Goal: Information Seeking & Learning: Learn about a topic

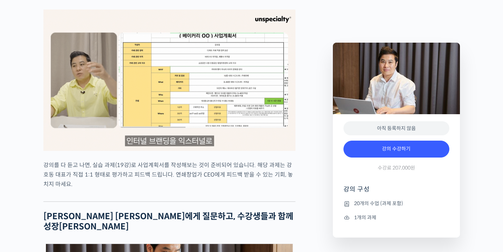
scroll to position [2167, 0]
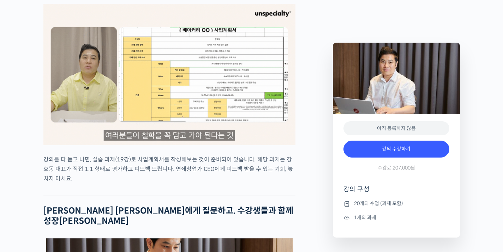
click at [210, 52] on img at bounding box center [169, 74] width 252 height 141
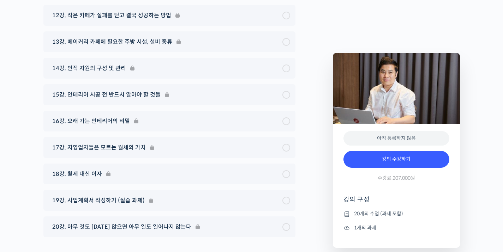
scroll to position [3619, 0]
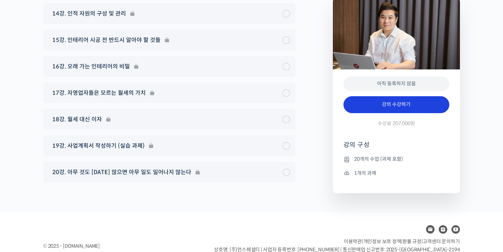
click at [386, 96] on link "강의 수강하기" at bounding box center [396, 104] width 106 height 17
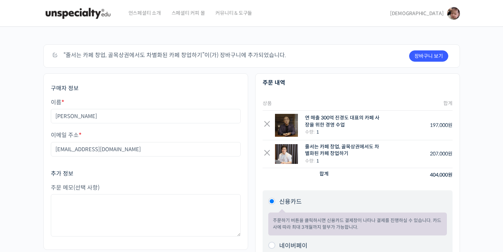
click at [356, 119] on div "연 매출 300억 진경도 대표의 카페 사장을 위한 경영 수업" at bounding box center [343, 122] width 77 height 14
drag, startPoint x: 327, startPoint y: 120, endPoint x: 416, endPoint y: 126, distance: 89.1
click at [411, 125] on tr "× 연 매출 300억 진경도 대표의 카페 사장을 위한 경영 수업 수량: 1 197,000 원" at bounding box center [357, 126] width 190 height 30
click at [415, 126] on td "197,000 원" at bounding box center [419, 126] width 66 height 30
click at [265, 122] on link "×" at bounding box center [266, 125] width 9 height 9
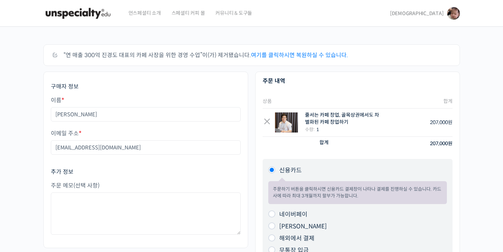
click at [431, 14] on span "[DEMOGRAPHIC_DATA]" at bounding box center [417, 13] width 54 height 6
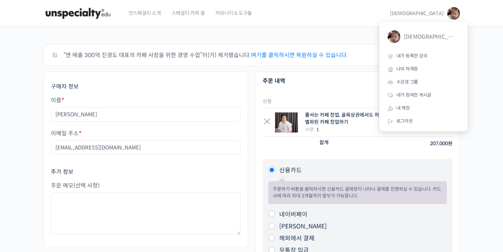
click at [169, 15] on link "스페셜티 커피 몰" at bounding box center [188, 13] width 41 height 27
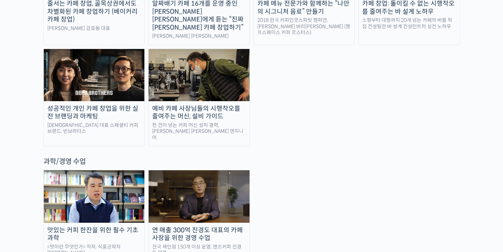
scroll to position [1549, 0]
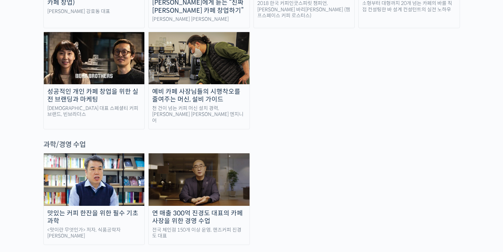
click at [203, 210] on div "연 매출 300억 진경도 대표의 카페 사장을 위한 경영 수업" at bounding box center [199, 218] width 101 height 16
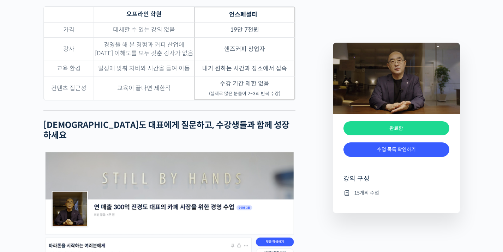
scroll to position [1477, 0]
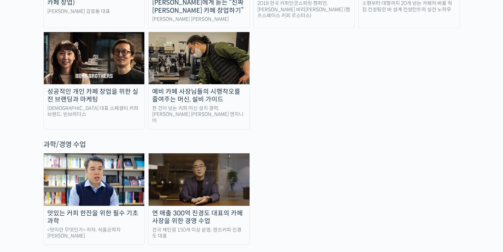
click at [84, 210] on div "맛있는 커피 한잔을 위한 필수 기초 과학" at bounding box center [94, 218] width 101 height 16
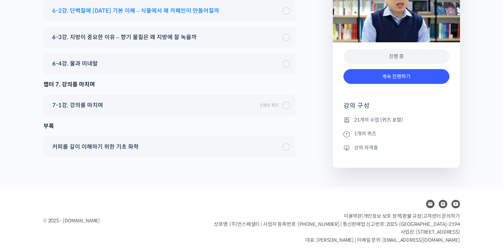
scroll to position [3600, 0]
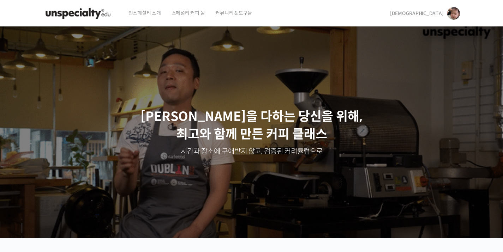
click at [462, 19] on div "언스페셜티 소개 스페셜티 커피 몰 커뮤니티 & 도구들 도부장 도부장 @gksmfqhrh1643622525 내가 등록한 강의 나의 자격증 수강생…" at bounding box center [251, 13] width 423 height 27
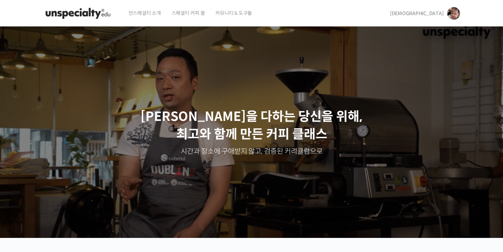
click at [440, 18] on link "[DEMOGRAPHIC_DATA]" at bounding box center [425, 13] width 70 height 27
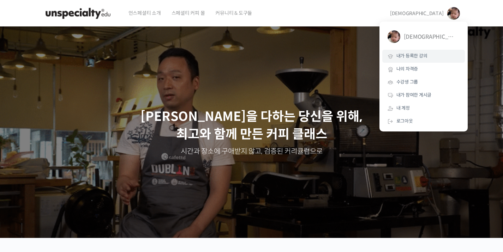
click at [419, 59] on span "내가 등록한 강의" at bounding box center [411, 56] width 31 height 6
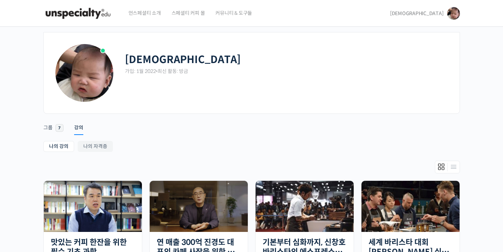
click at [139, 16] on span "언스페셜티 소개" at bounding box center [144, 13] width 32 height 27
click at [183, 14] on span "스페셜티 커피 몰" at bounding box center [188, 13] width 34 height 27
click at [87, 18] on img at bounding box center [77, 13] width 69 height 21
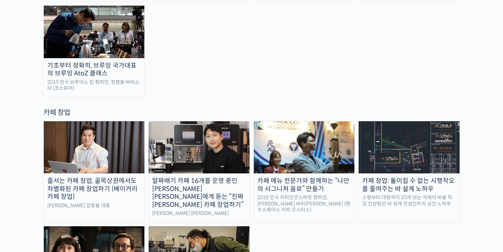
scroll to position [1372, 0]
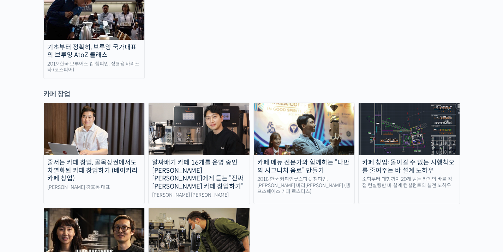
click at [216, 159] on div "알짜배기 카페 16개를 운영 중인 안태환 대표에게 듣는 “진짜 돈 버는 카페 창업하기”" at bounding box center [199, 175] width 101 height 32
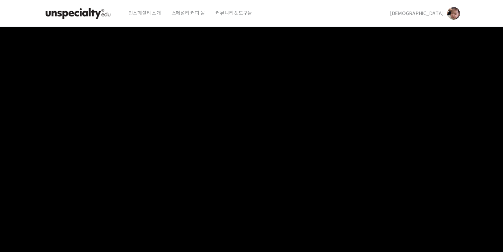
click at [91, 12] on img at bounding box center [77, 13] width 69 height 21
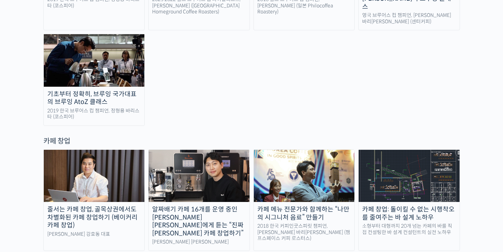
scroll to position [1344, 0]
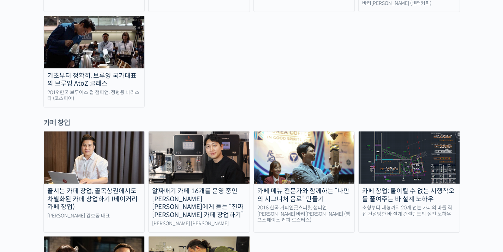
click at [303, 205] on div "2018 한국 커피인굿스피릿 챔피언, 강민서 바리스타 (챔프스페이스 커피 로스터스)" at bounding box center [304, 214] width 101 height 19
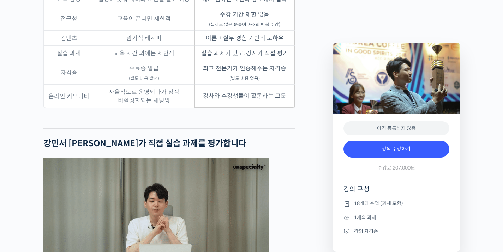
scroll to position [1715, 0]
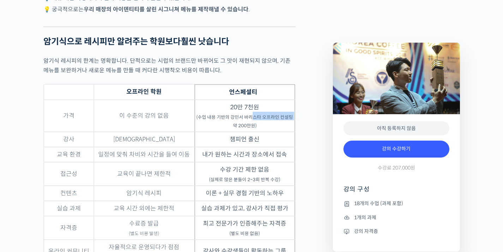
drag, startPoint x: 223, startPoint y: 115, endPoint x: 251, endPoint y: 113, distance: 28.7
click at [250, 113] on td "20만 7천원 (수업 내용 기반의 강민서 바리스타 오프라인 컨설팅 약 200만원)" at bounding box center [244, 116] width 101 height 32
click at [252, 115] on sub "(수업 내용 기반의 강민서 바리스타 오프라인 컨설팅 약 200만원)" at bounding box center [244, 122] width 97 height 14
drag, startPoint x: 255, startPoint y: 117, endPoint x: 260, endPoint y: 121, distance: 7.1
click at [260, 121] on td "20만 7천원 (수업 내용 기반의 강민서 바리스타 오프라인 컨설팅 약 200만원)" at bounding box center [244, 116] width 101 height 32
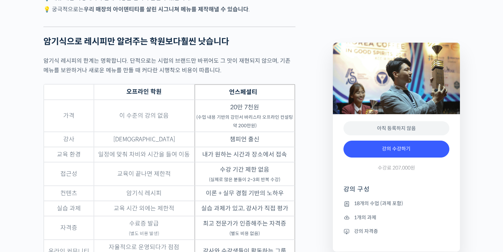
click at [260, 122] on td "20만 7천원 (수업 내용 기반의 강민서 바리스타 오프라인 컨설팅 약 200만원)" at bounding box center [244, 116] width 101 height 32
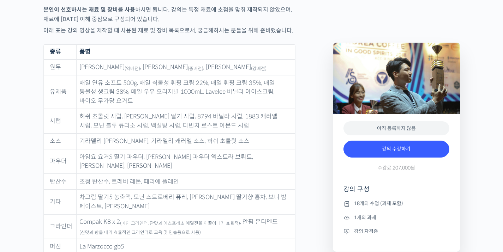
scroll to position [2728, 0]
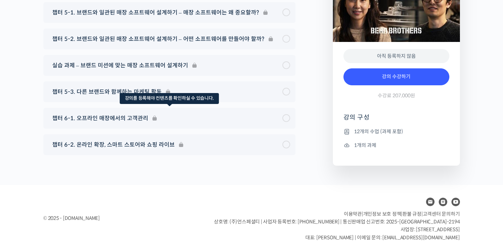
scroll to position [3057, 0]
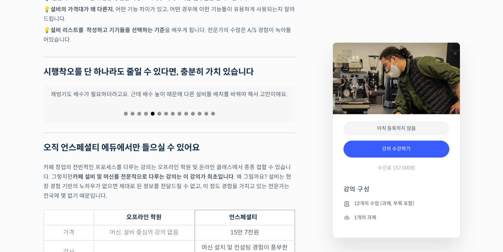
scroll to position [1378, 0]
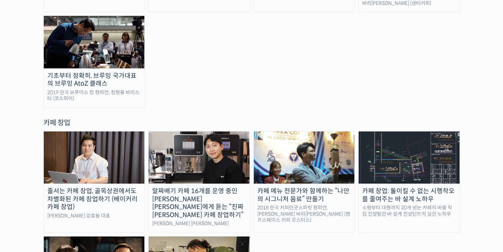
click at [429, 132] on img at bounding box center [408, 158] width 101 height 52
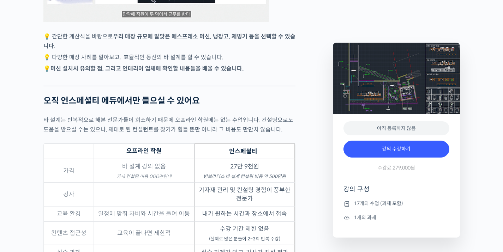
scroll to position [1635, 0]
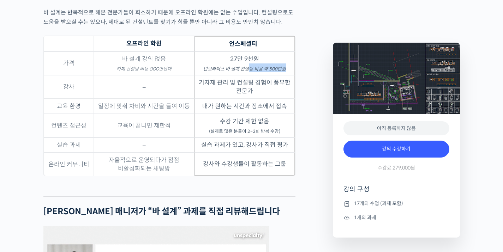
drag, startPoint x: 218, startPoint y: 89, endPoint x: 247, endPoint y: 81, distance: 30.0
click at [247, 75] on td "27만 9천원 빈브라더스 바 설계 컨설팅 비용 약 500만원" at bounding box center [244, 64] width 101 height 24
click at [249, 75] on td "27만 9천원 빈브라더스 바 설계 컨설팅 비용 약 500만원" at bounding box center [244, 64] width 101 height 24
click at [264, 72] on em "빈브라더스 바 설계 컨설팅 비용 약 500만원" at bounding box center [244, 69] width 83 height 6
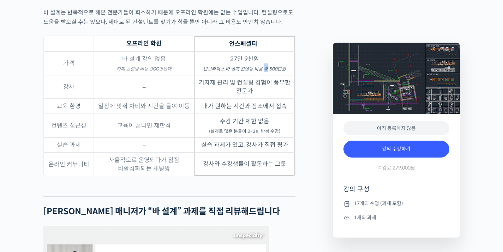
click at [265, 72] on em "빈브라더스 바 설계 컨설팅 비용 약 500만원" at bounding box center [244, 69] width 83 height 6
click at [280, 72] on em "빈브라더스 바 설계 컨설팅 비용 약 500만원" at bounding box center [244, 69] width 83 height 6
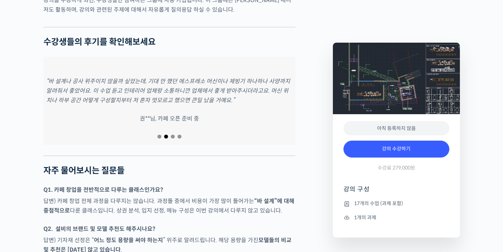
scroll to position [2245, 0]
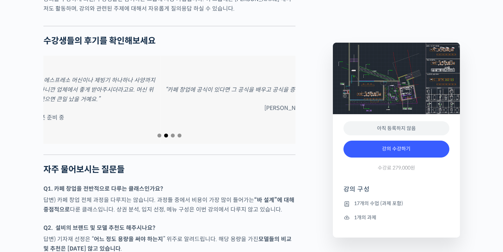
click at [75, 104] on p "“바 설계나 공사 위주이지 않을까 싶었는데, 기대 안 했던 에스프레소 머신이나 제빙기 하나하나 사양까지 알려줘서 좋았어요. 이 수업 듣고 인테…" at bounding box center [34, 90] width 246 height 29
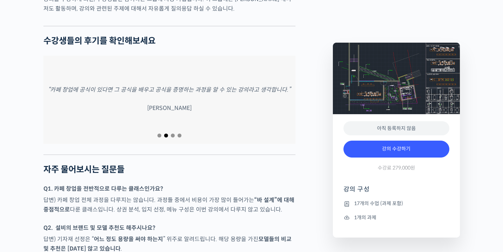
click at [150, 112] on div "“카페 창업에 공식이 있다면 그 공식을 배우고 공식을 증명하는 과정을 알 수 있는 강의라고 생각합니다.” 윤혜정님" at bounding box center [169, 100] width 252 height 88
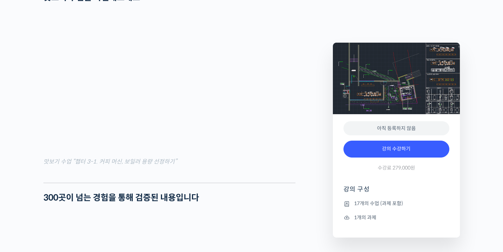
scroll to position [452, 0]
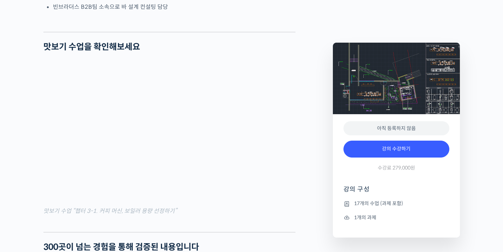
click at [369, 93] on img at bounding box center [396, 79] width 127 height 72
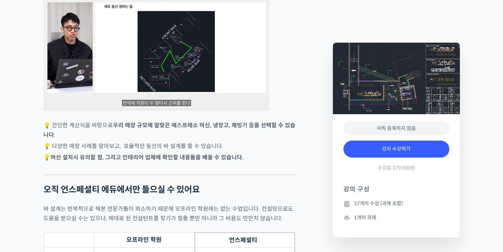
scroll to position [1439, 0]
